Goal: Information Seeking & Learning: Learn about a topic

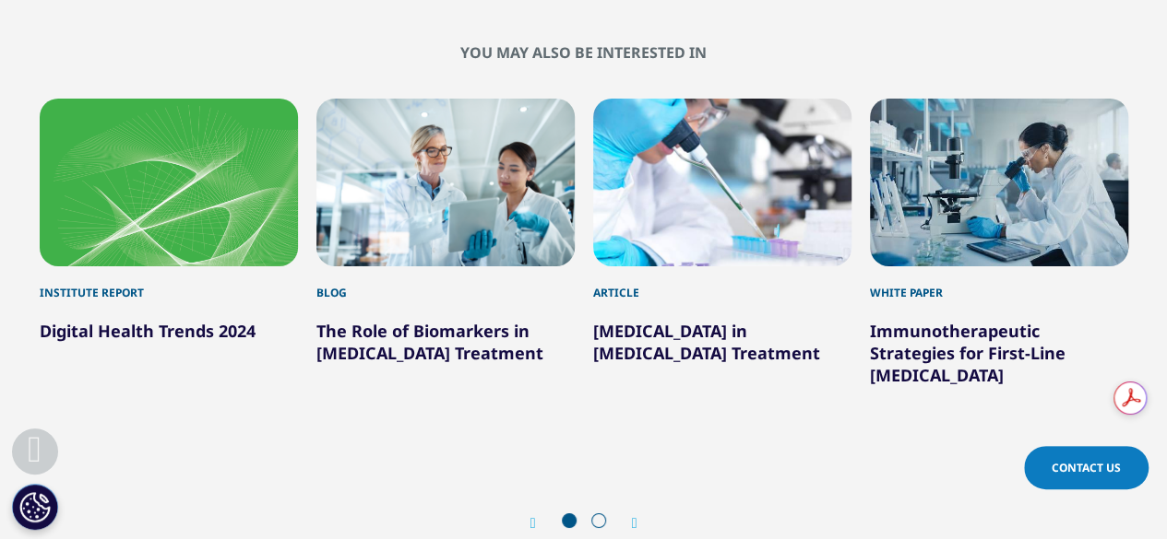
scroll to position [6673, 0]
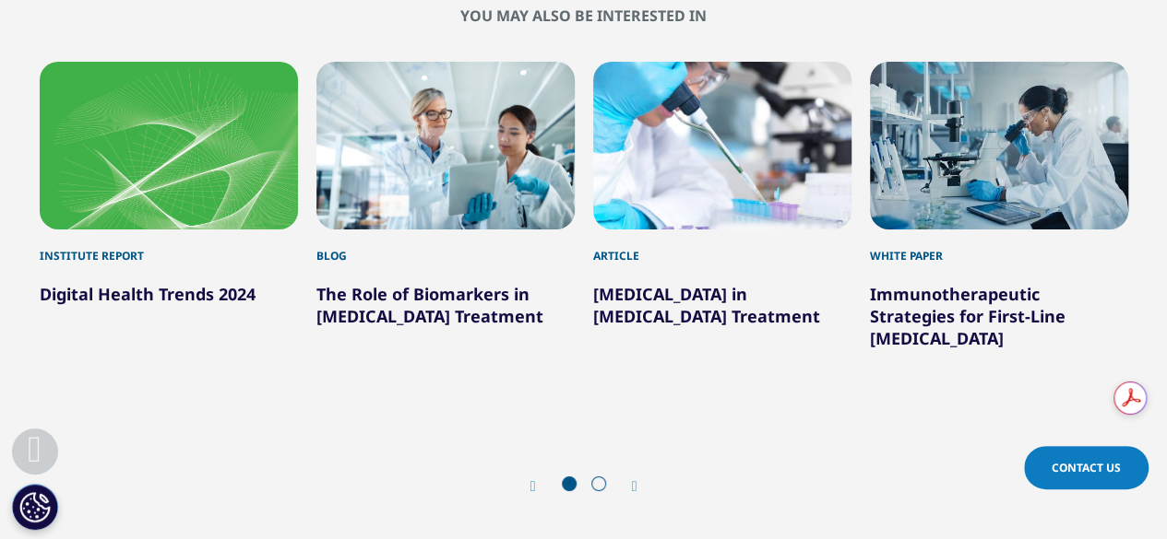
click at [395, 283] on link "The Role of Biomarkers in [MEDICAL_DATA] Treatment" at bounding box center [429, 305] width 227 height 44
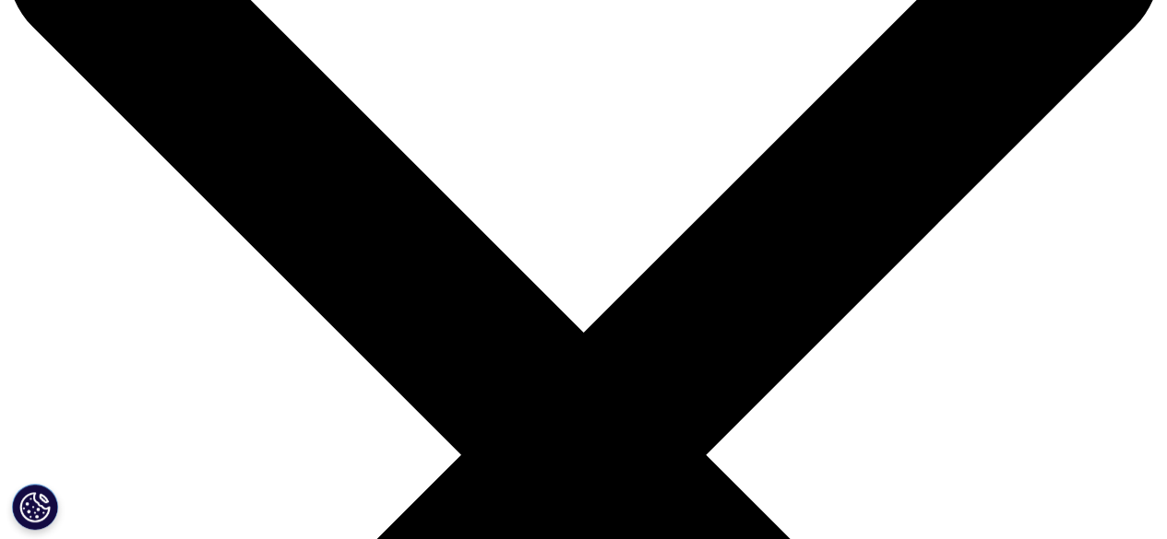
scroll to position [111, 0]
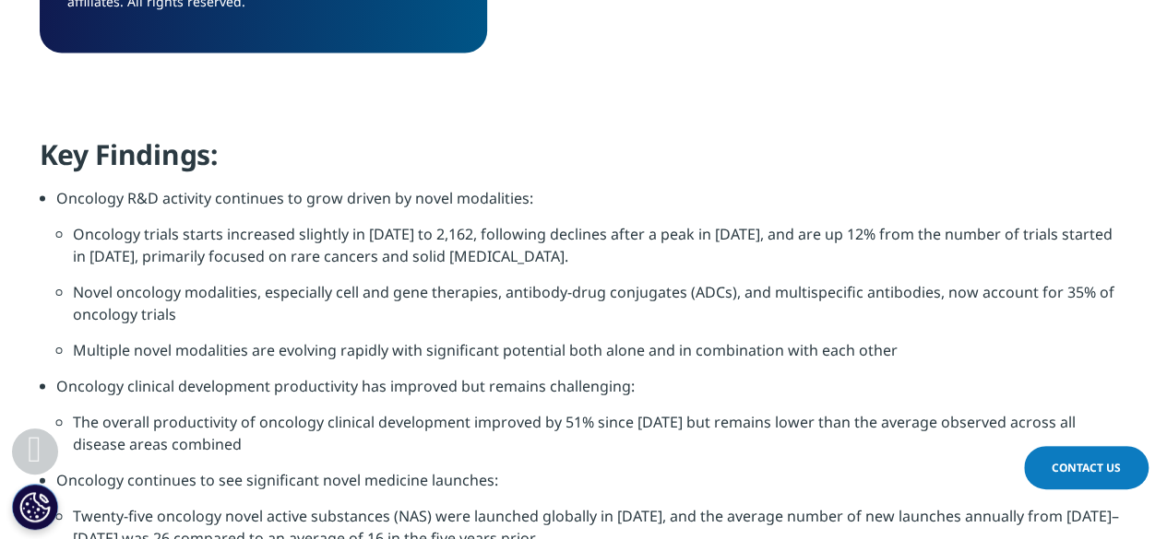
scroll to position [1807, 0]
